Goal: Understand site structure: Understand site structure

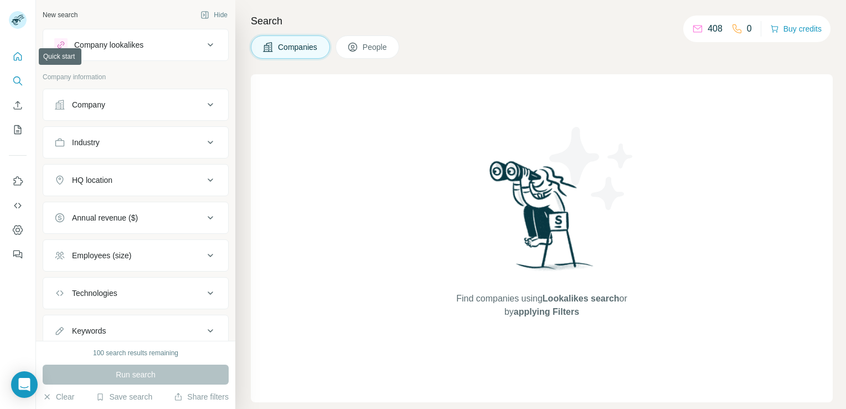
click at [19, 54] on icon "Quick start" at bounding box center [18, 56] width 8 height 8
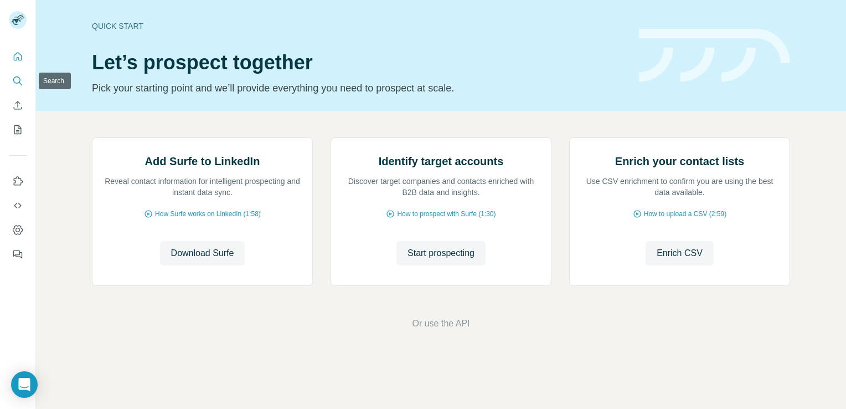
click at [24, 79] on button "Search" at bounding box center [18, 81] width 18 height 20
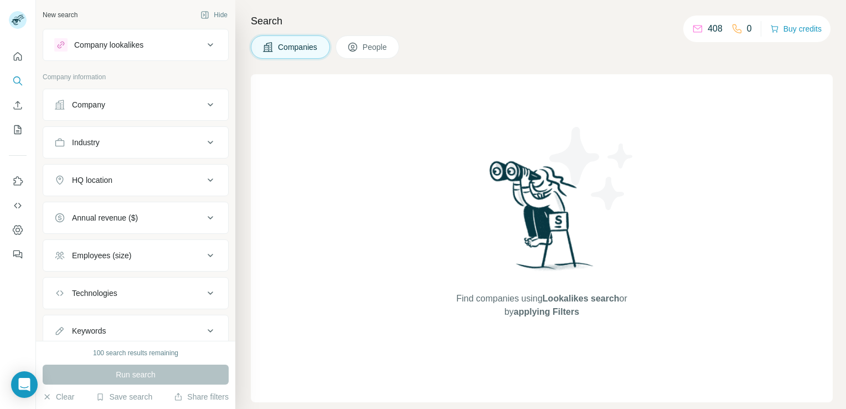
click at [164, 102] on div "Company" at bounding box center [129, 104] width 150 height 11
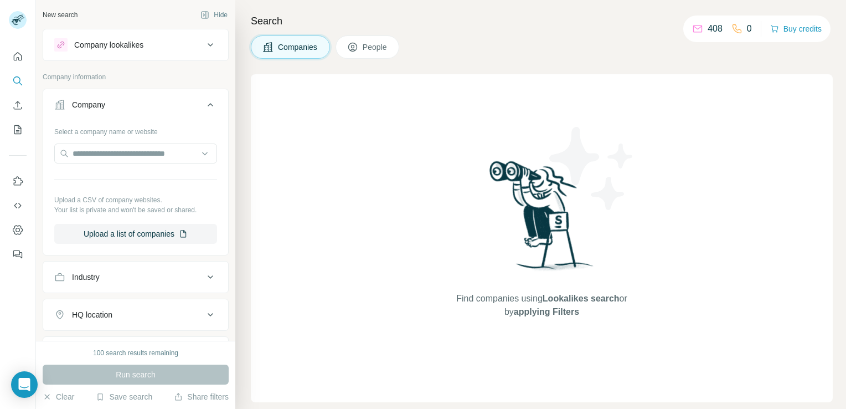
click at [345, 42] on button "People" at bounding box center [368, 46] width 64 height 23
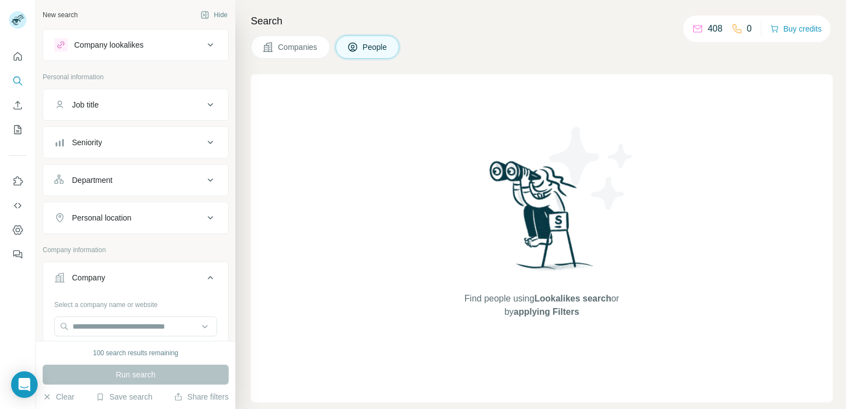
click at [704, 24] on div "408 0 Buy credits" at bounding box center [756, 29] width 147 height 27
drag, startPoint x: 702, startPoint y: 32, endPoint x: 718, endPoint y: 28, distance: 16.4
click at [718, 28] on div "408" at bounding box center [707, 28] width 30 height 13
click at [718, 28] on p "408" at bounding box center [715, 28] width 15 height 13
click at [11, 178] on button "Use Surfe on LinkedIn" at bounding box center [18, 181] width 18 height 20
